Goal: Check status

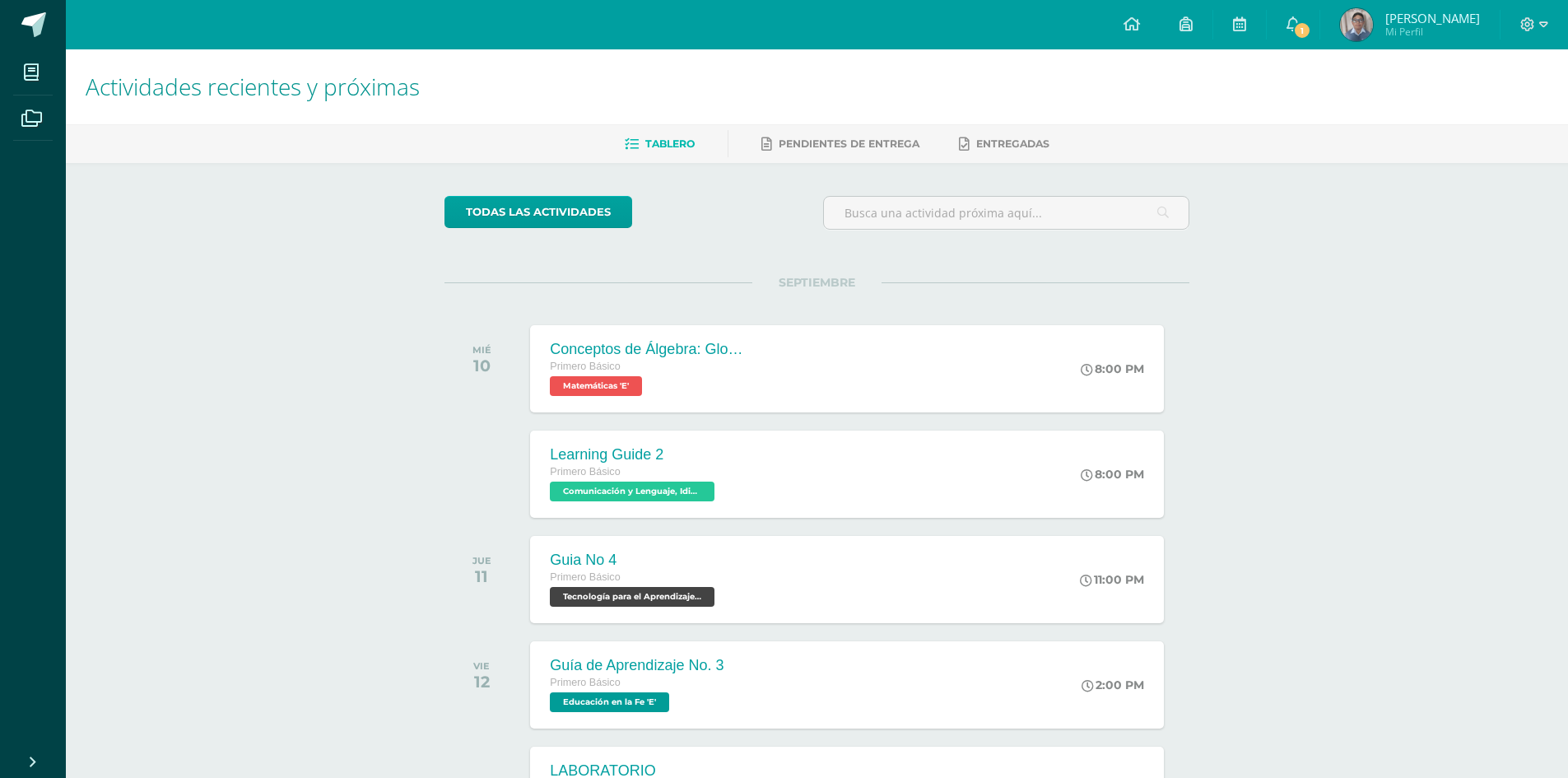
click at [1375, 22] on span "Mario Alejandro Mi Perfil" at bounding box center [1410, 24] width 146 height 33
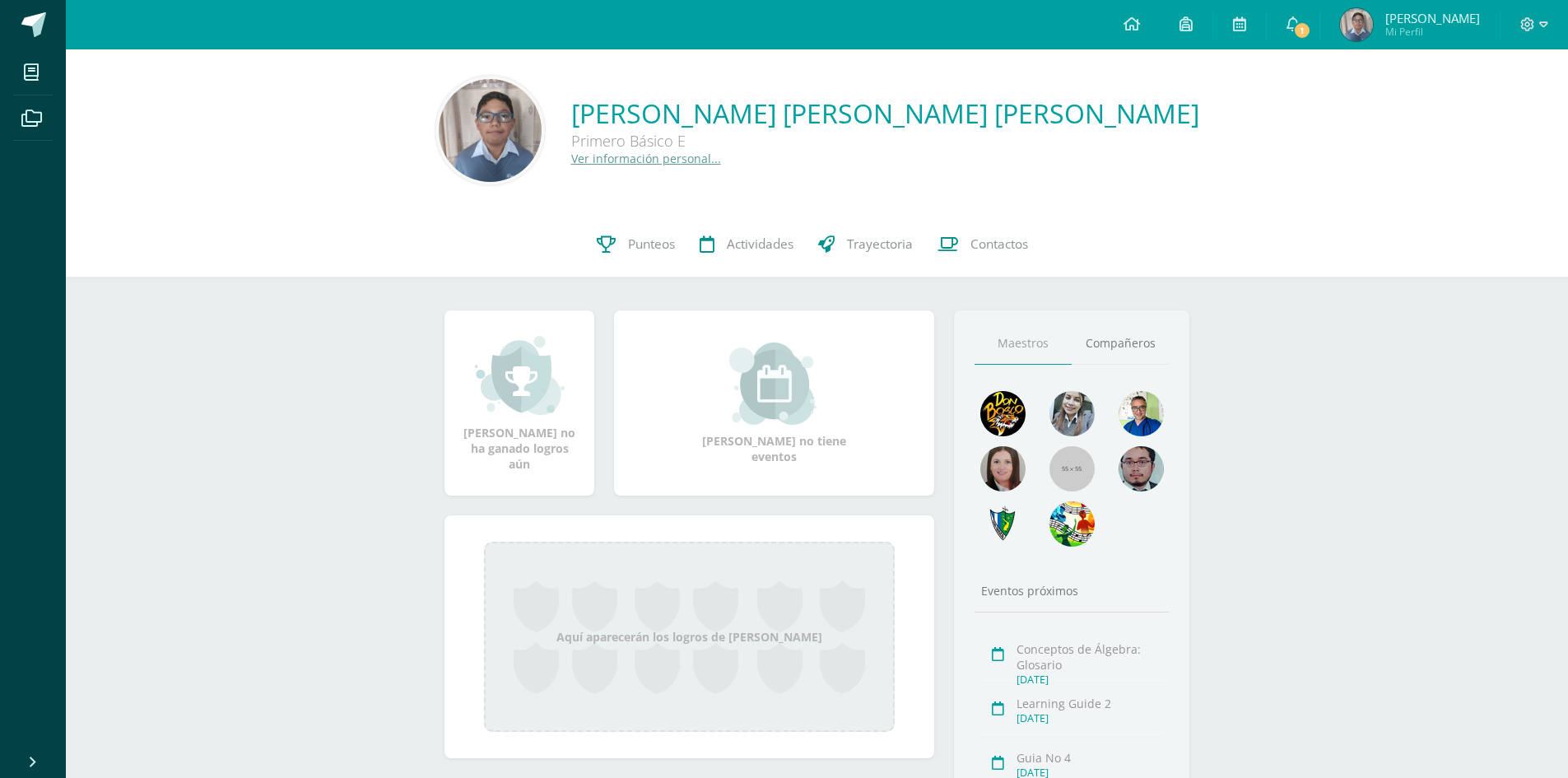
click at [1357, 27] on img at bounding box center [1356, 24] width 33 height 33
click at [650, 243] on span "Punteos" at bounding box center [651, 244] width 47 height 17
click at [640, 245] on span "Punteos" at bounding box center [651, 244] width 47 height 17
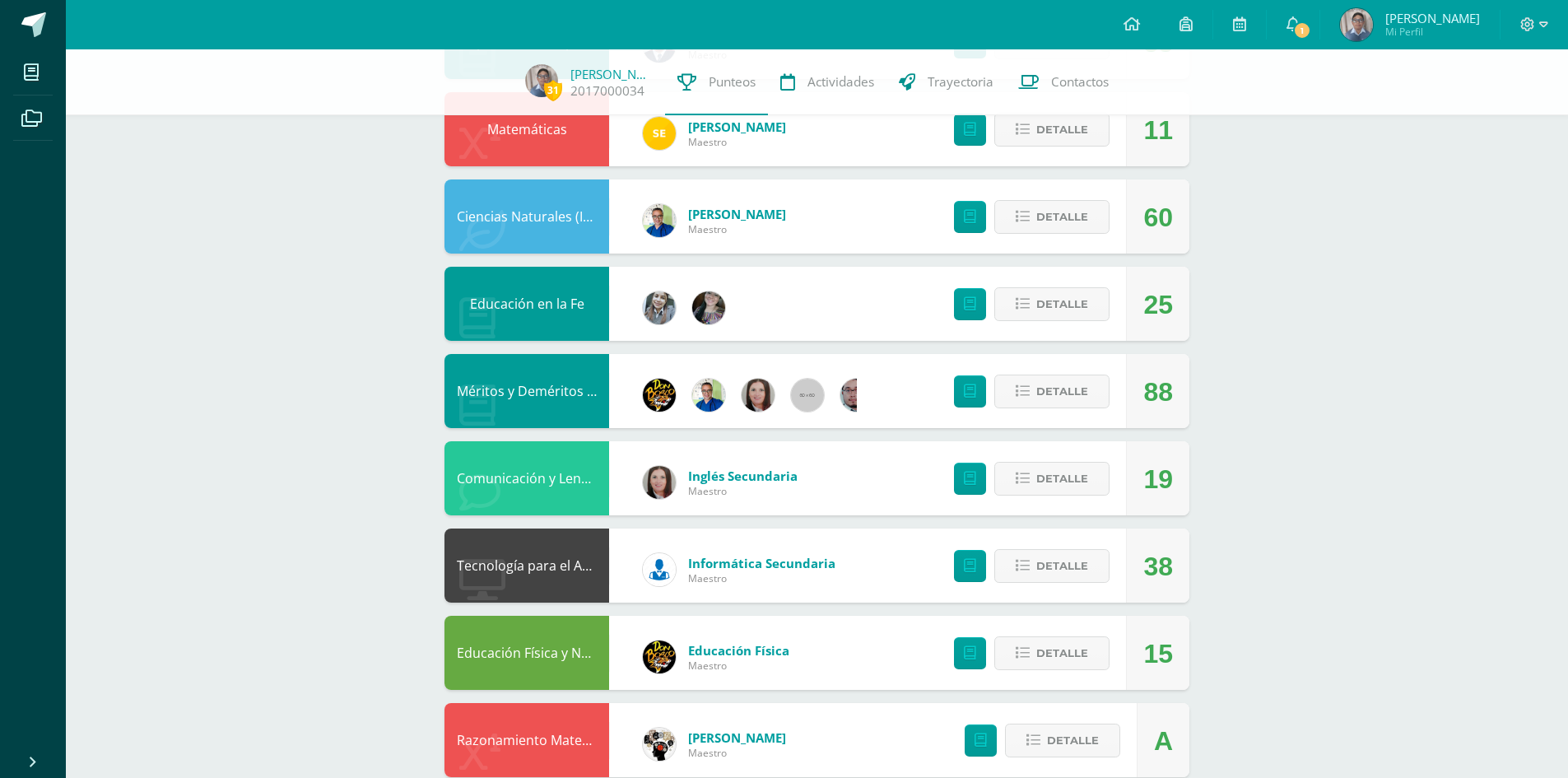
scroll to position [489, 0]
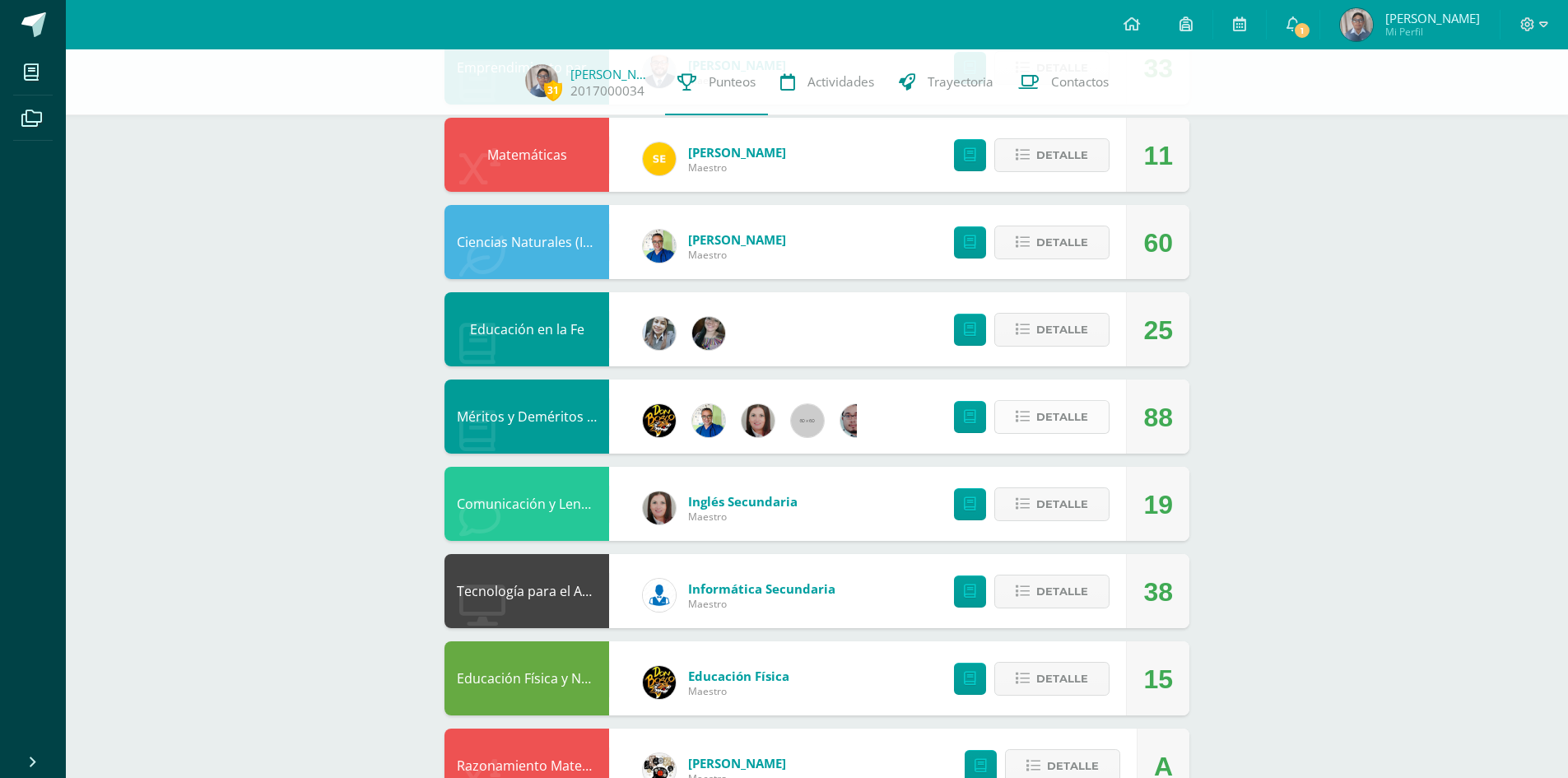
click at [1026, 416] on icon at bounding box center [1023, 417] width 14 height 14
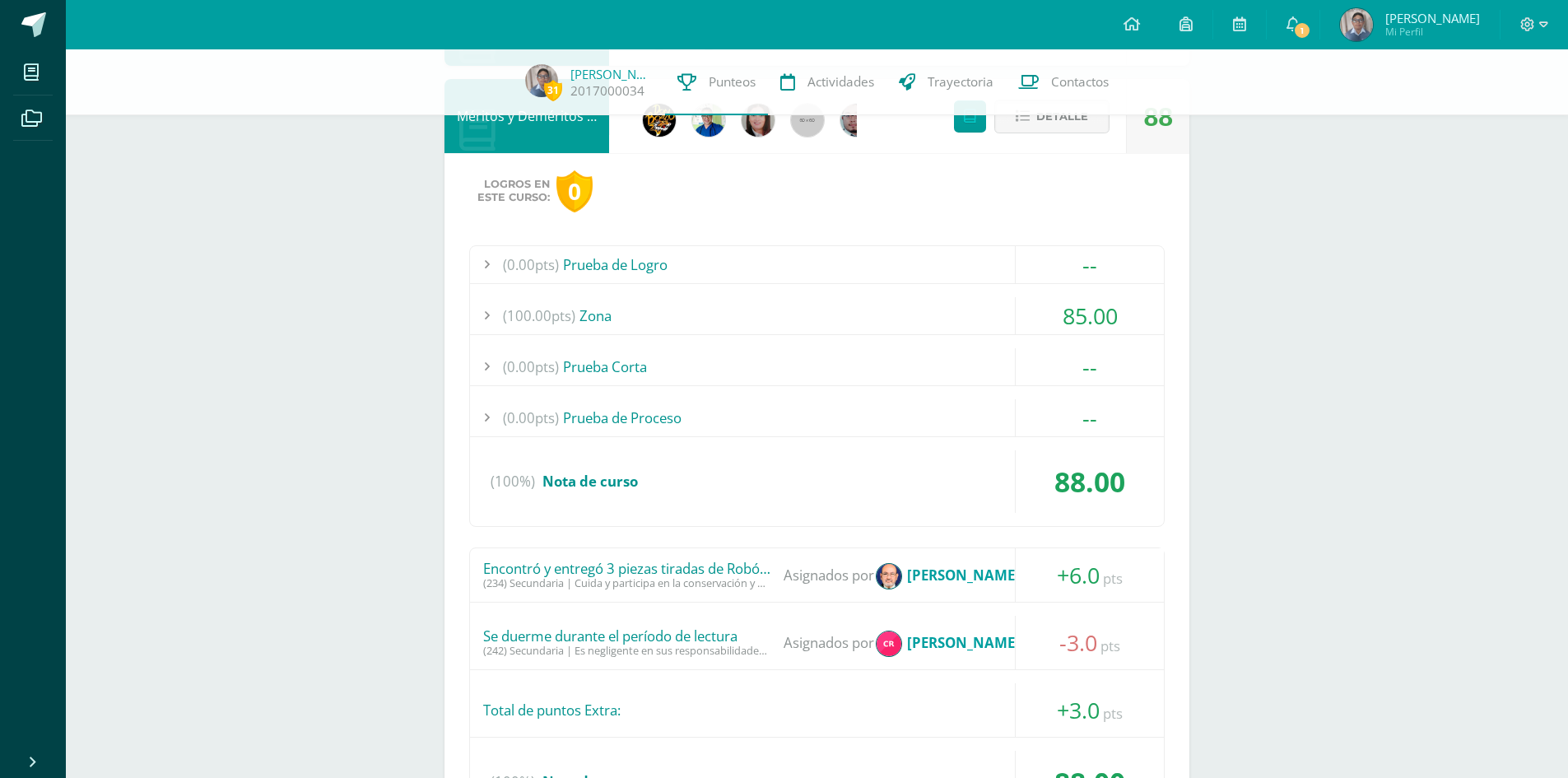
scroll to position [901, 0]
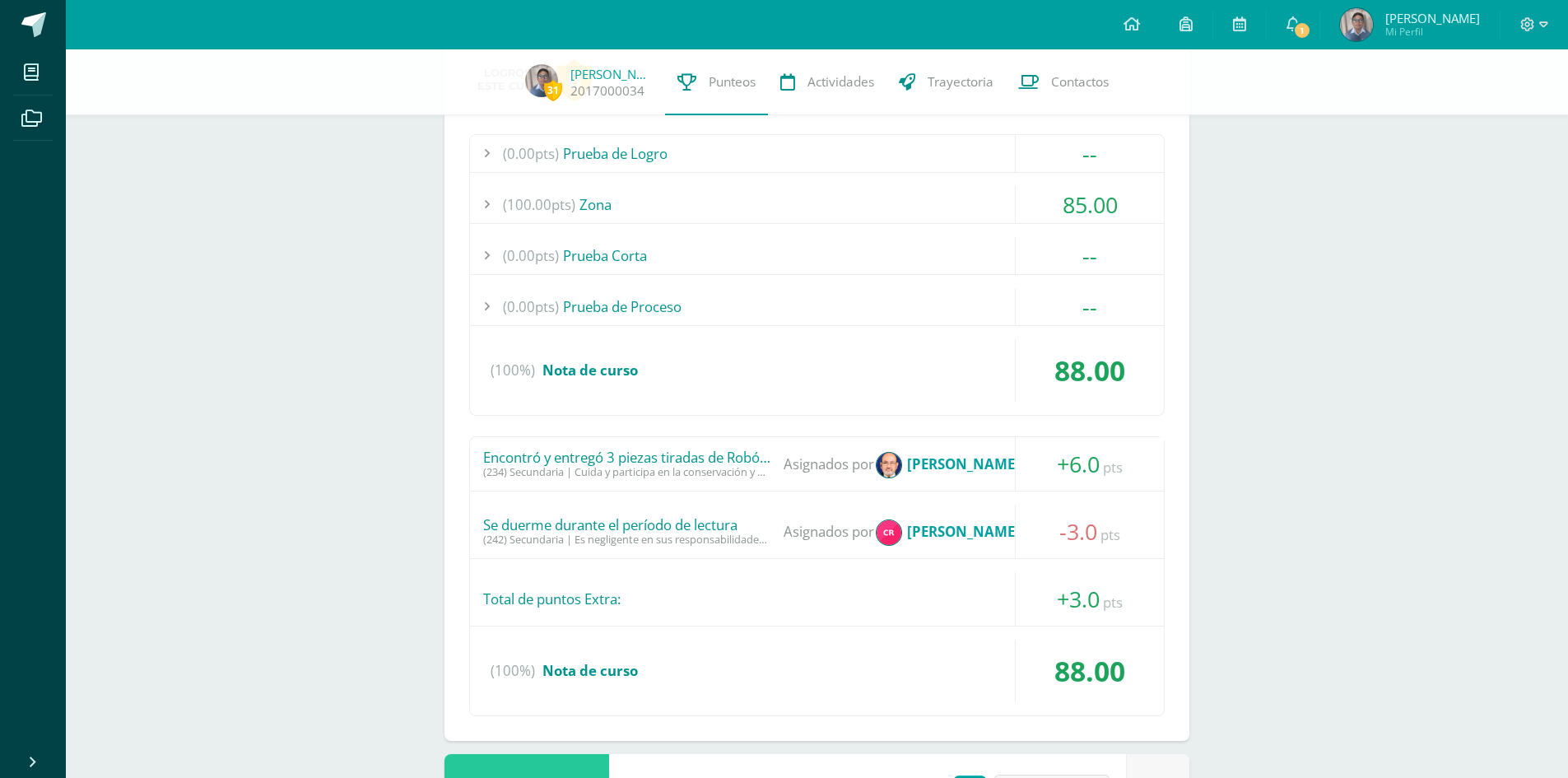
click at [580, 527] on div "Se duerme durante el período de lectura" at bounding box center [627, 525] width 288 height 16
drag, startPoint x: 576, startPoint y: 540, endPoint x: 784, endPoint y: 531, distance: 208.2
click at [784, 531] on div "Se duerme durante el período de lectura (242) Secundaria | Es negligente en sus…" at bounding box center [816, 531] width 694 height 54
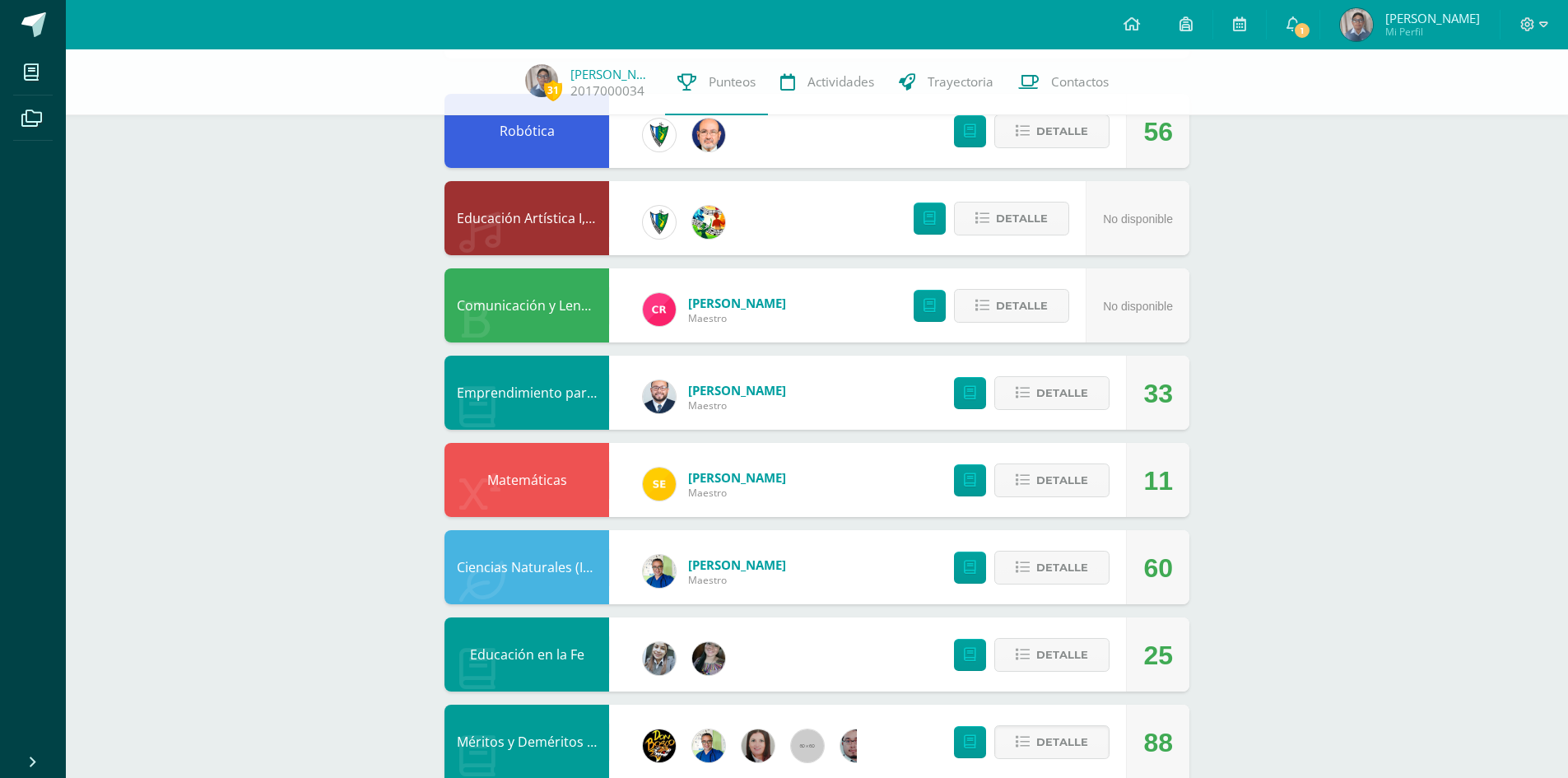
scroll to position [82, 0]
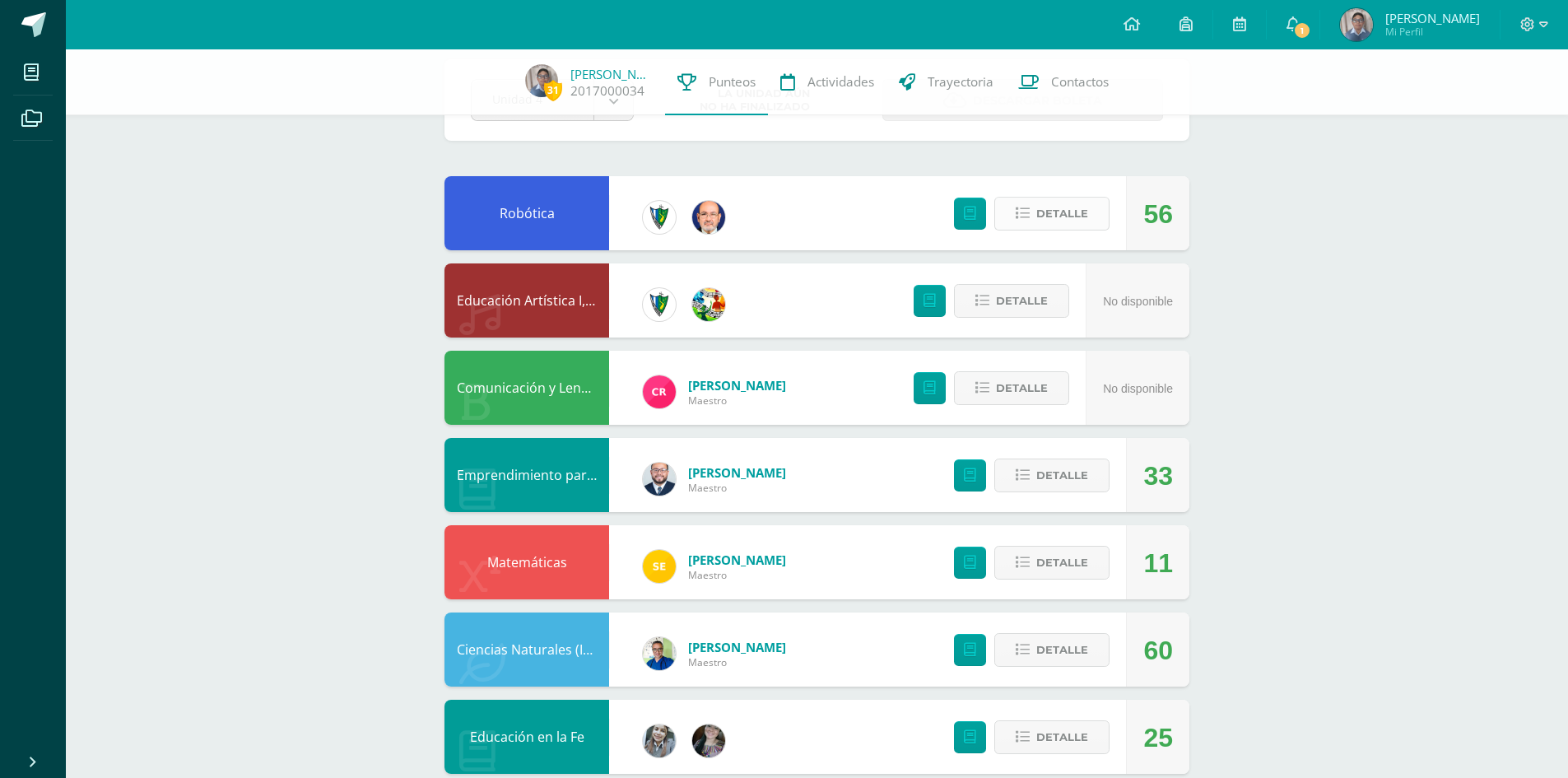
click at [1060, 218] on span "Detalle" at bounding box center [1063, 213] width 52 height 30
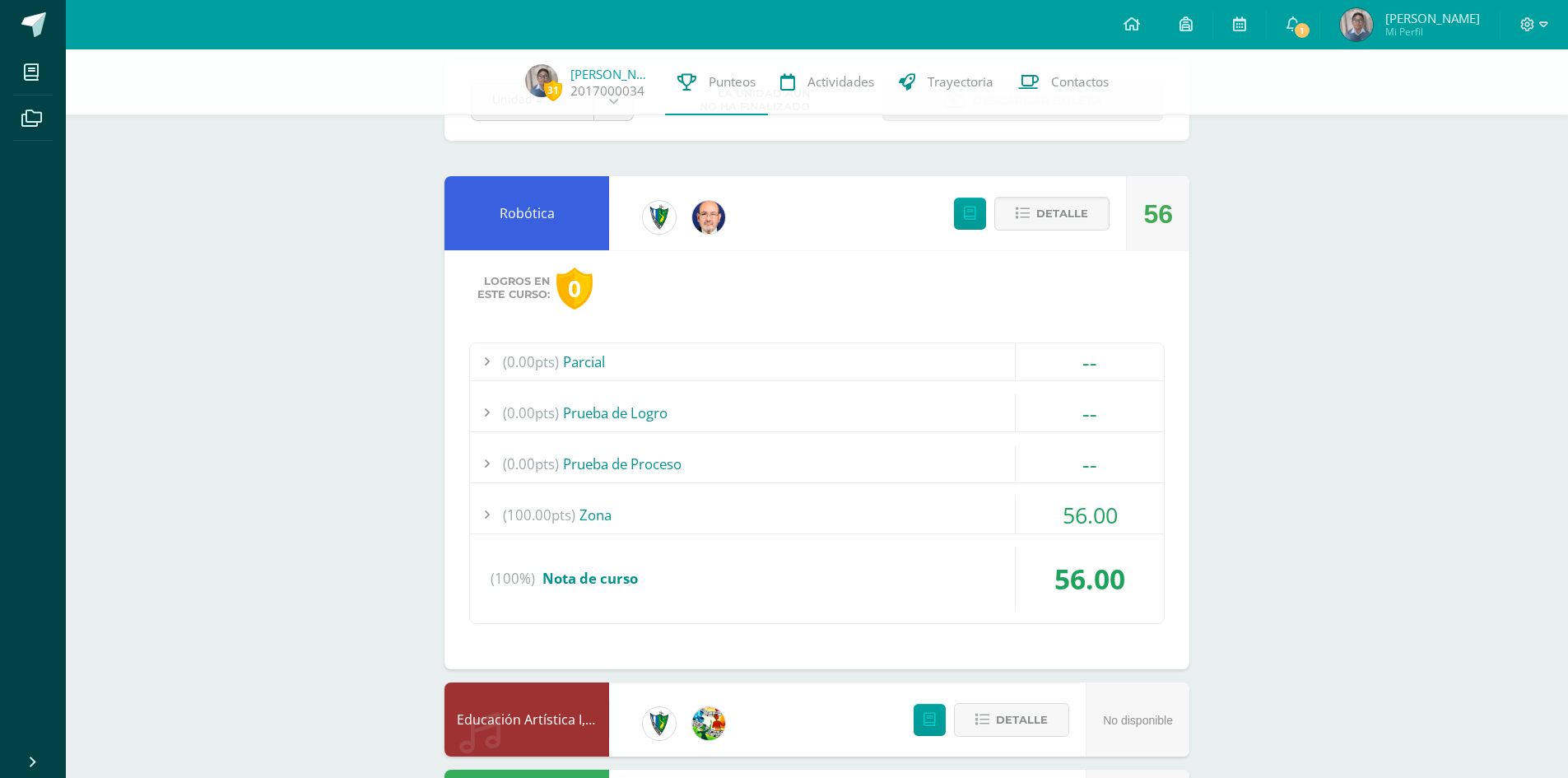
click at [601, 512] on div "(100.00pts) Zona" at bounding box center [816, 514] width 694 height 37
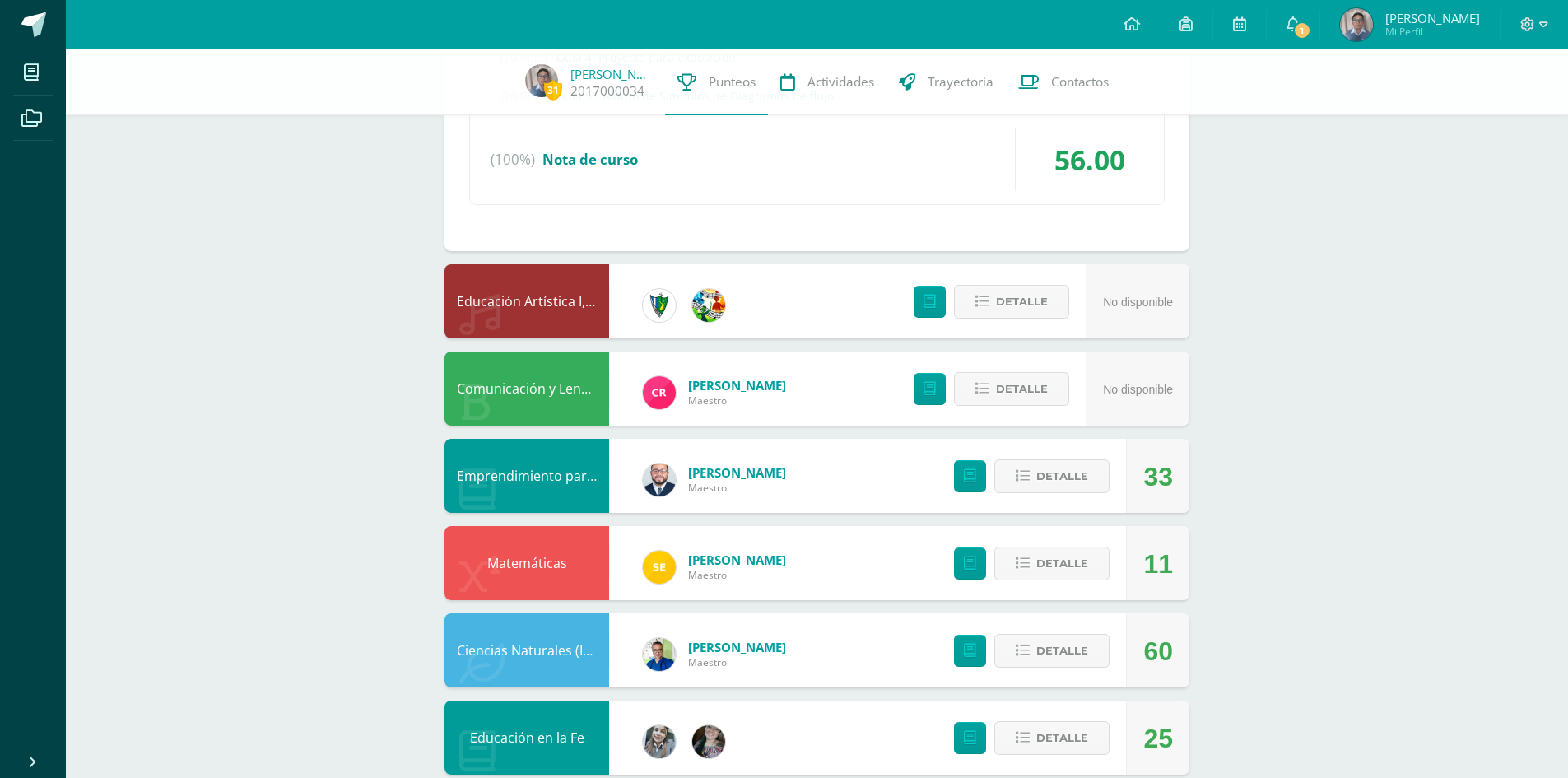
scroll to position [741, 0]
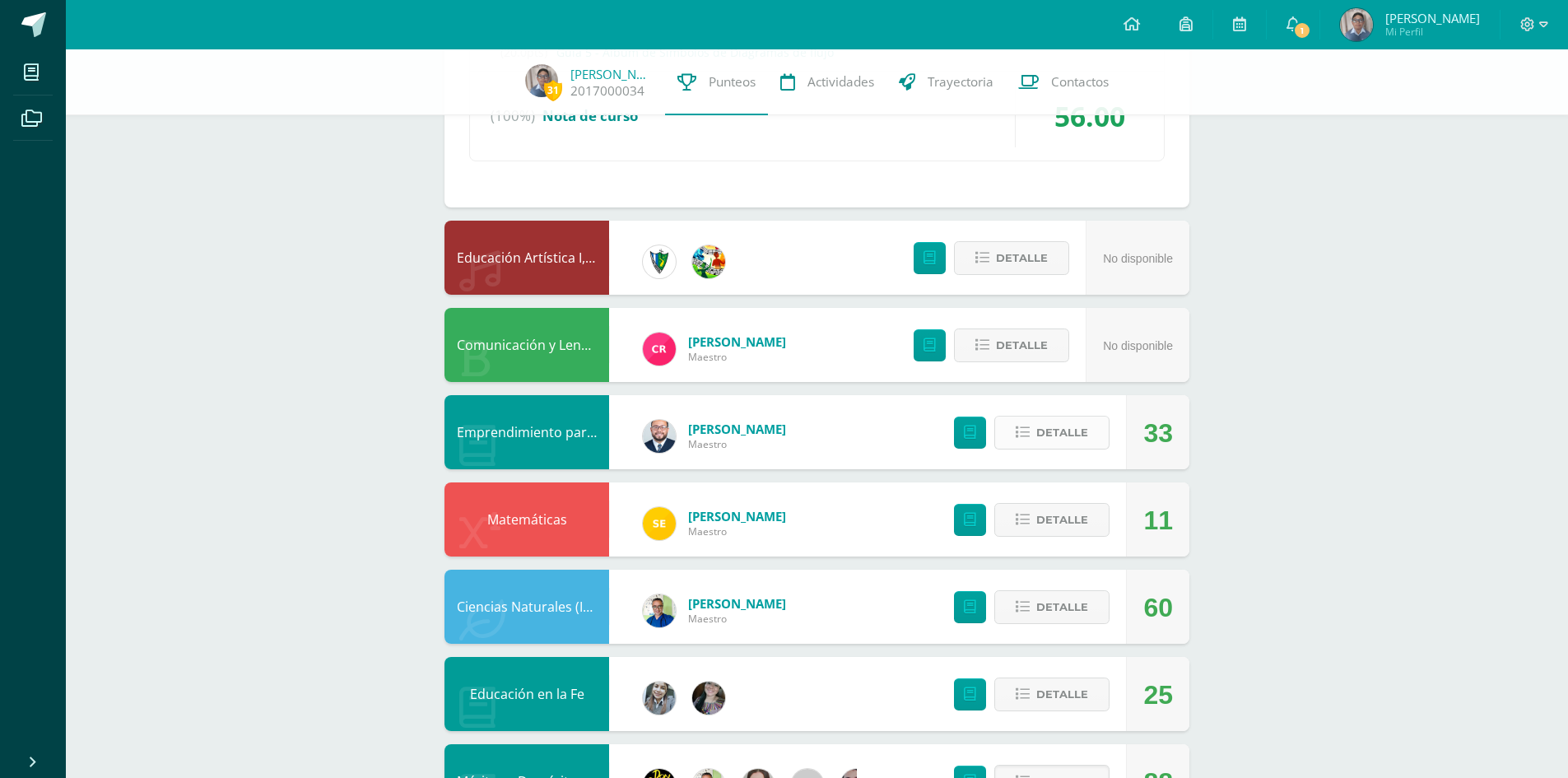
click at [1035, 428] on button "Detalle" at bounding box center [1052, 433] width 115 height 34
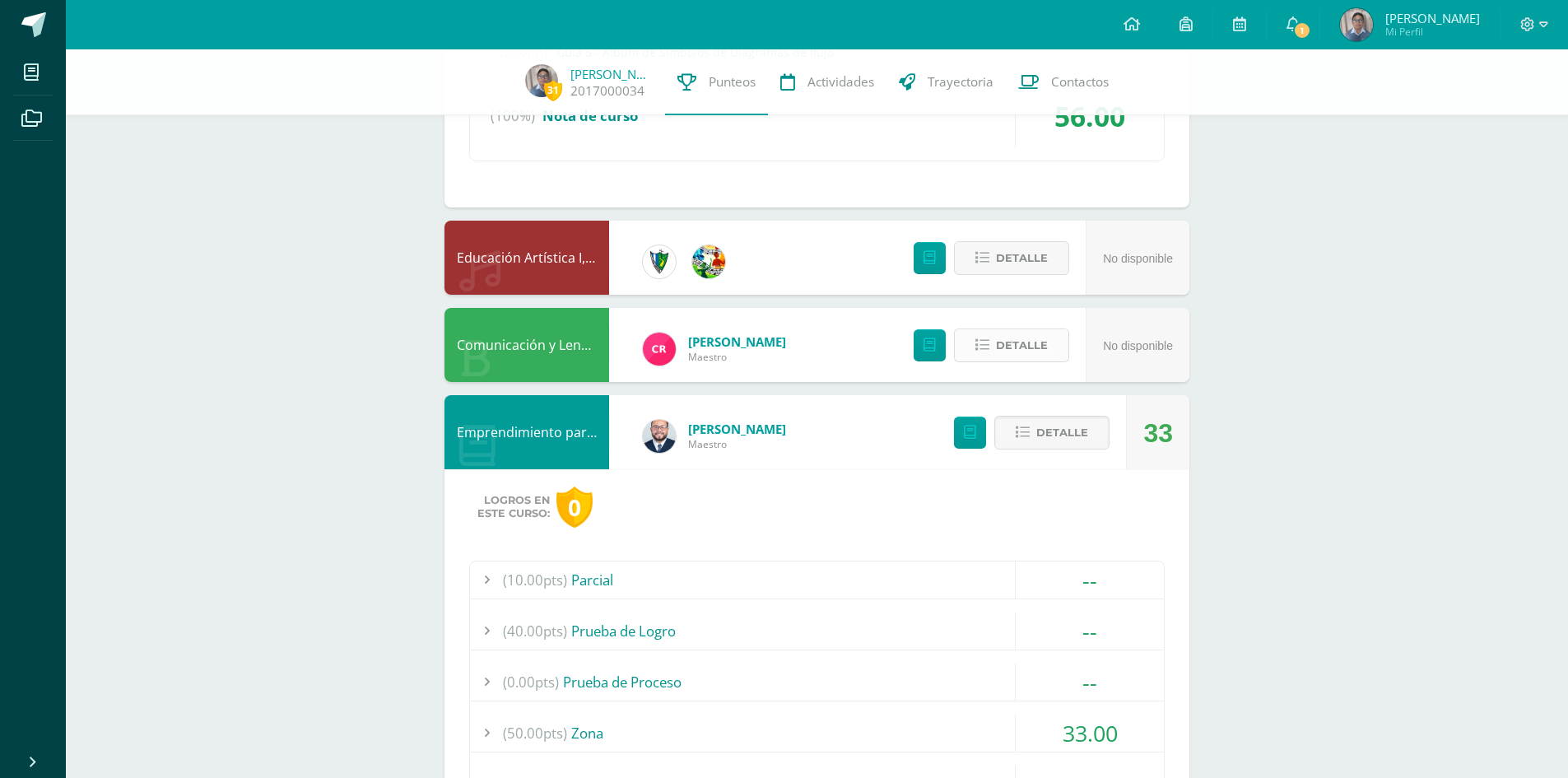
click at [1005, 337] on span "Detalle" at bounding box center [1022, 346] width 52 height 30
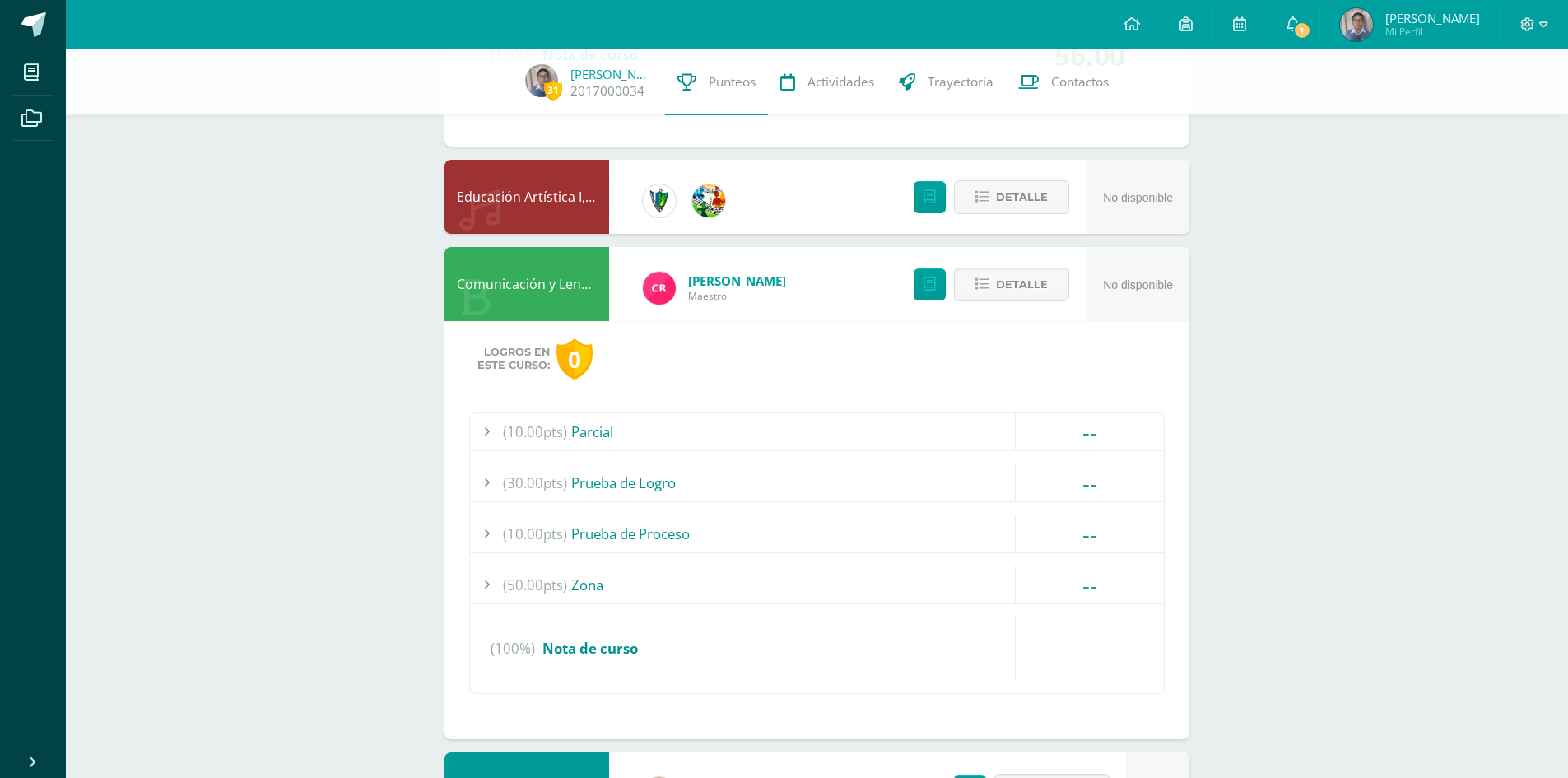
scroll to position [906, 0]
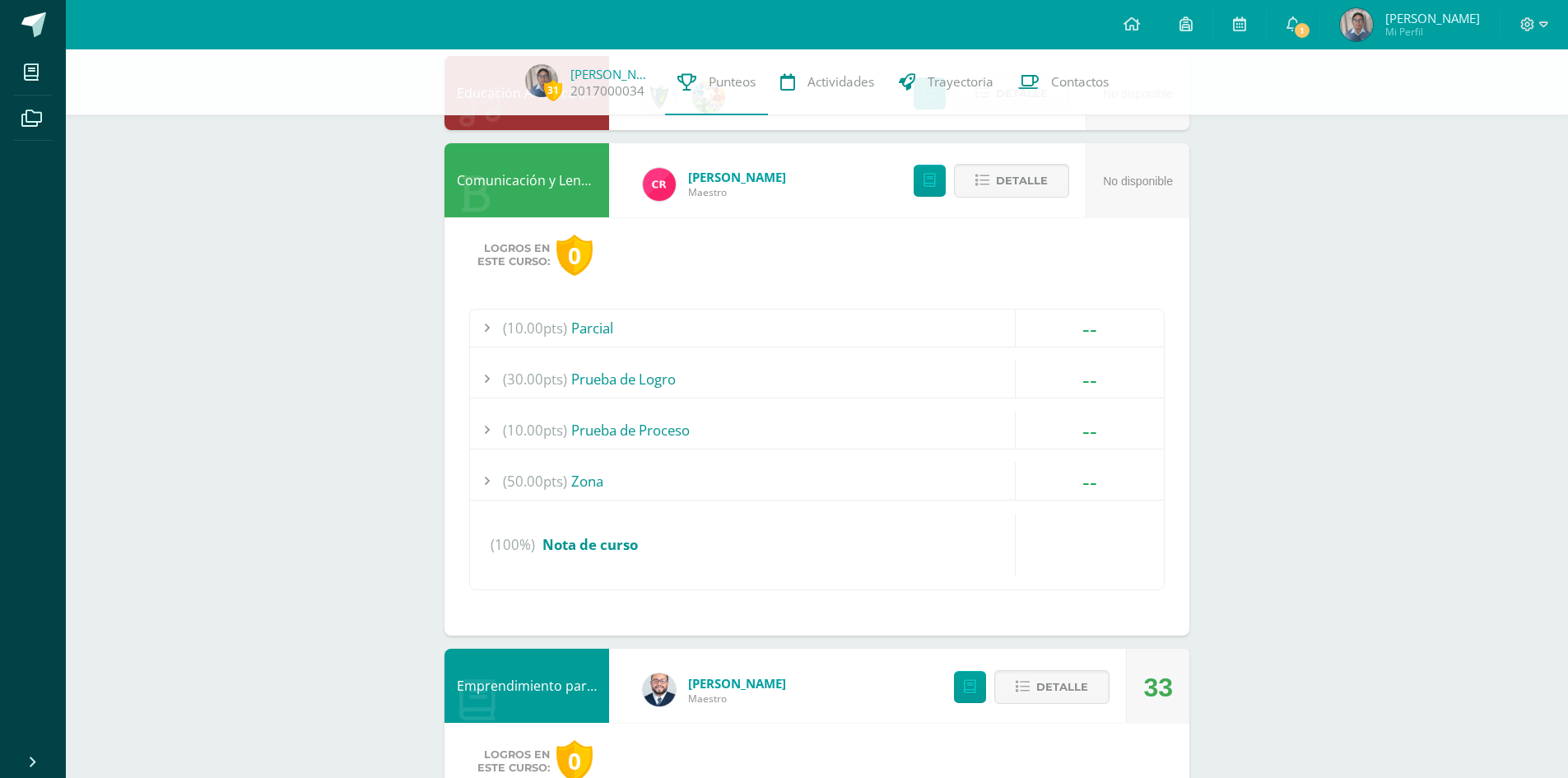
click at [577, 485] on div "(50.00pts) Zona" at bounding box center [816, 481] width 694 height 37
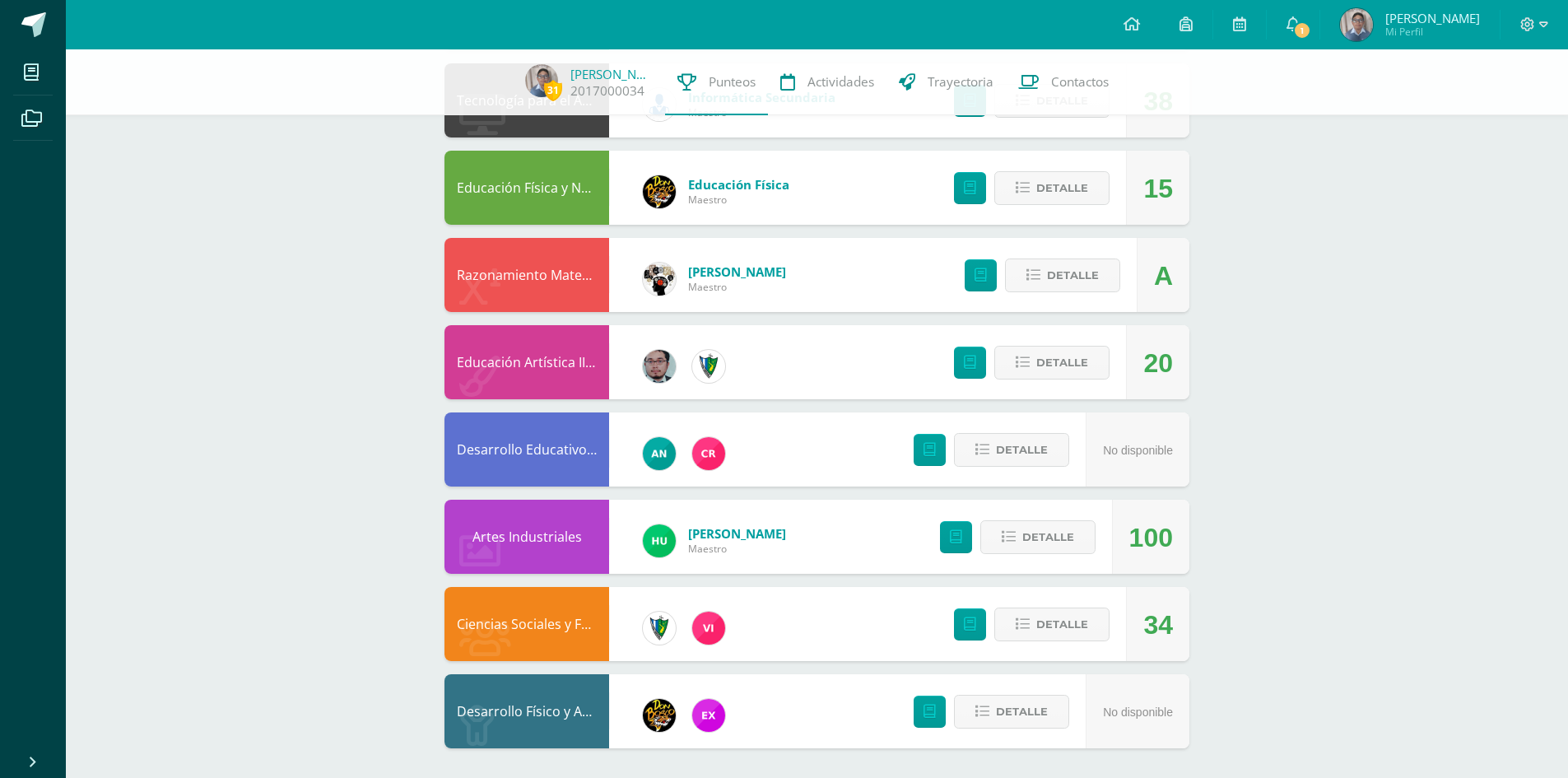
scroll to position [2979, 0]
